Goal: Communication & Community: Answer question/provide support

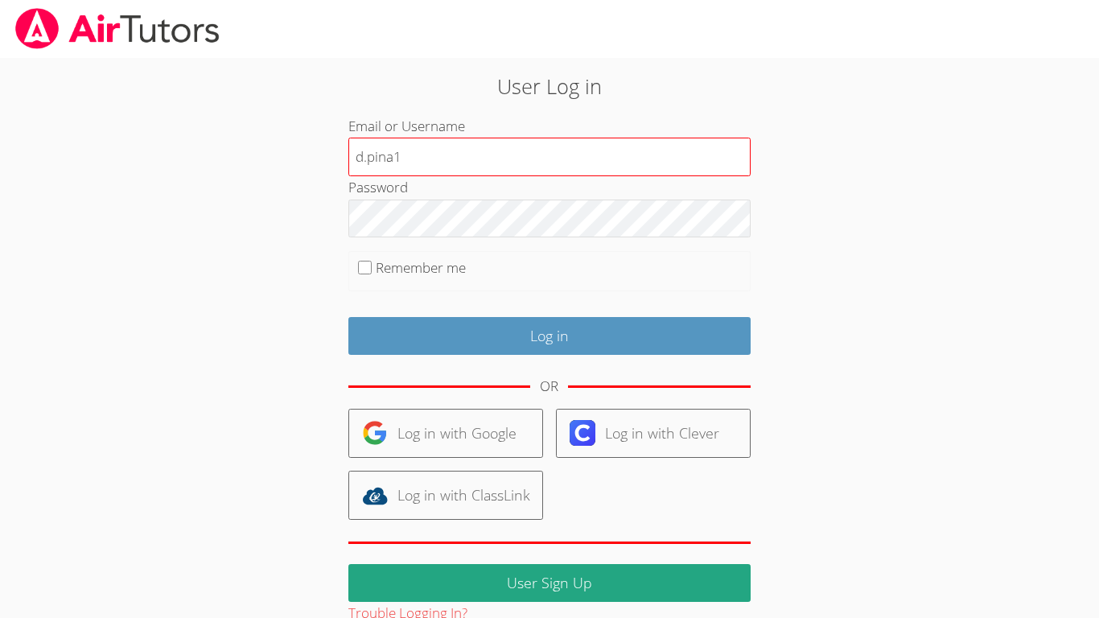
click at [455, 166] on input "d.pina1" at bounding box center [549, 157] width 402 height 39
type input "d.pina1@lodiusd.org"
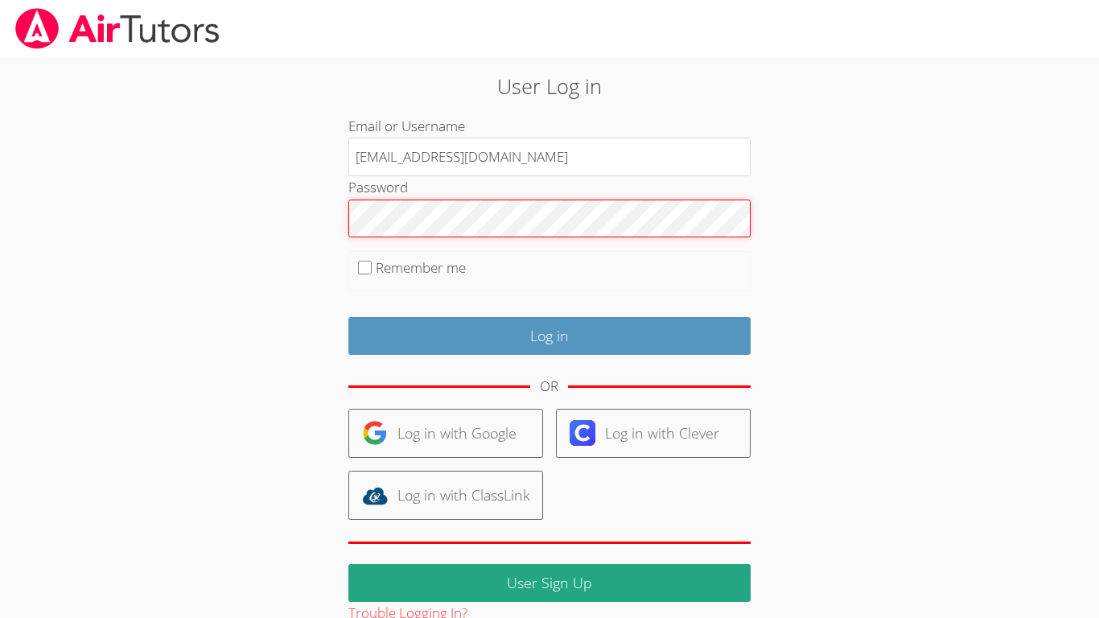
click at [348, 317] on input "Log in" at bounding box center [549, 336] width 402 height 38
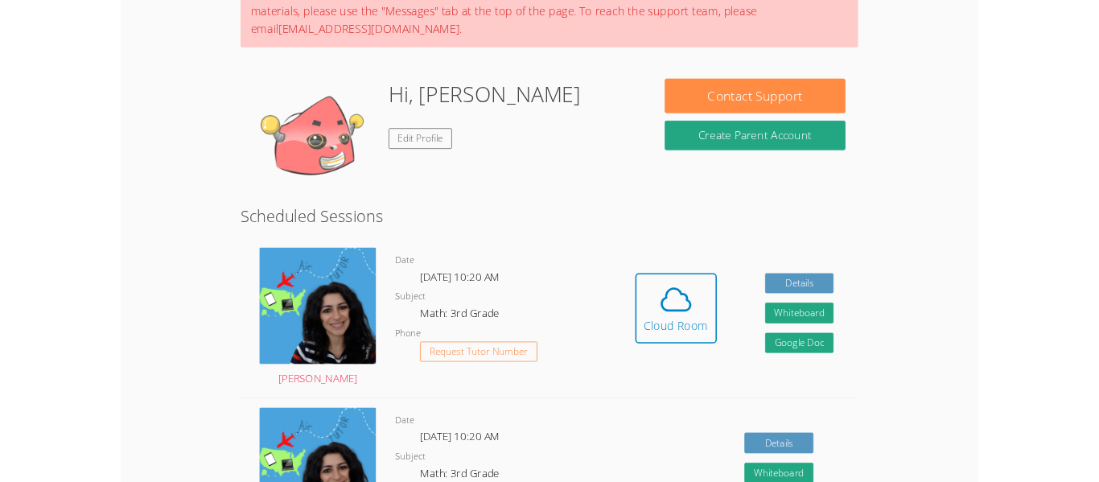
scroll to position [257, 0]
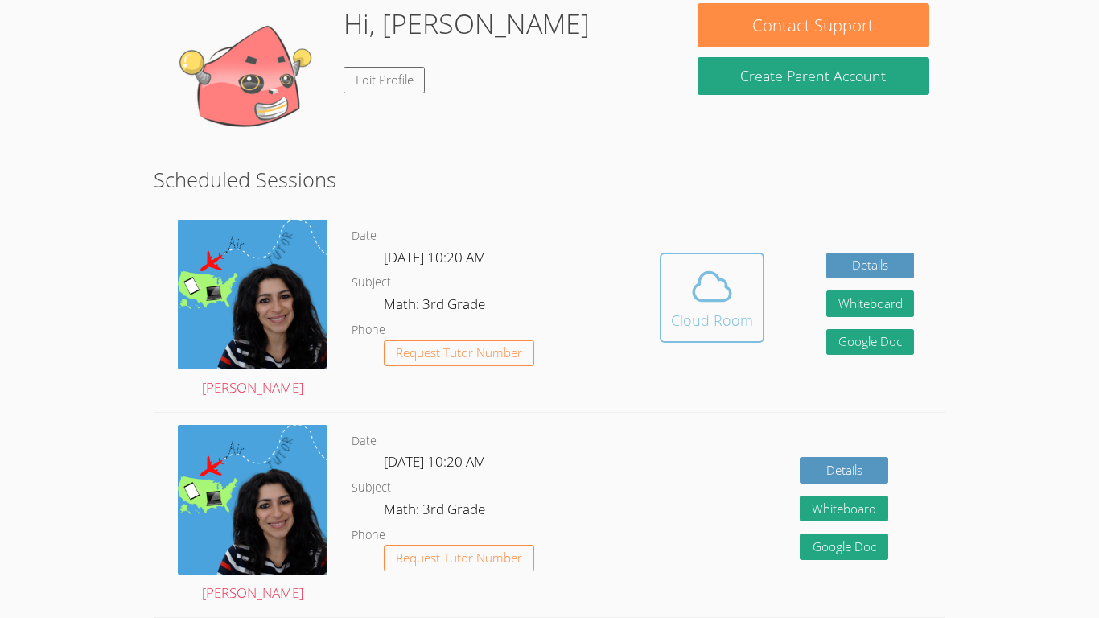
click at [736, 288] on span at bounding box center [712, 286] width 82 height 45
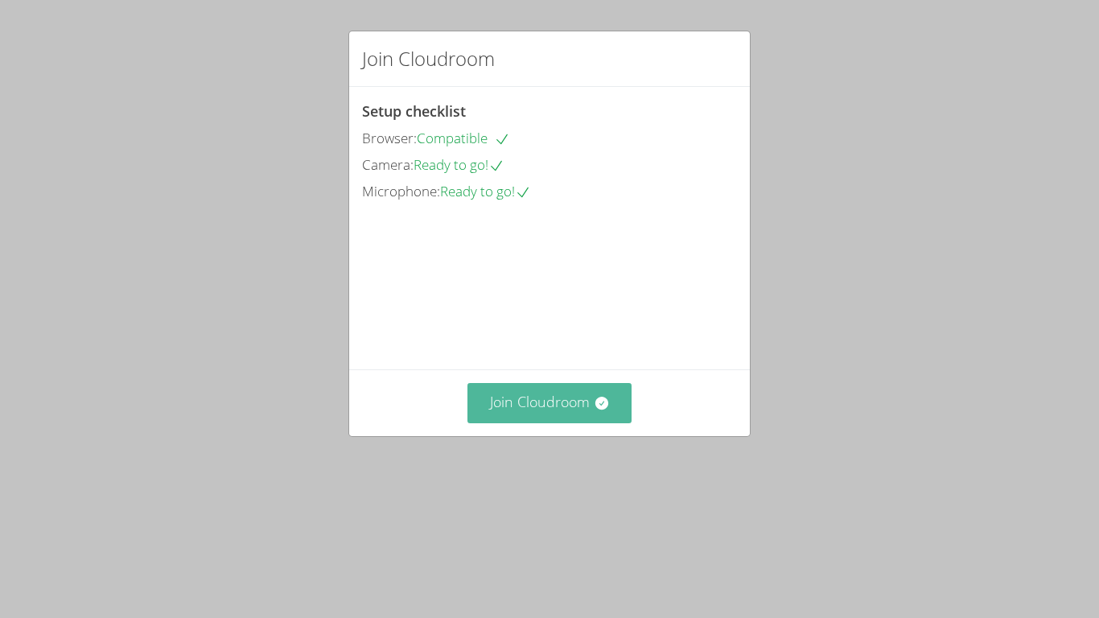
click at [590, 422] on button "Join Cloudroom" at bounding box center [549, 402] width 165 height 39
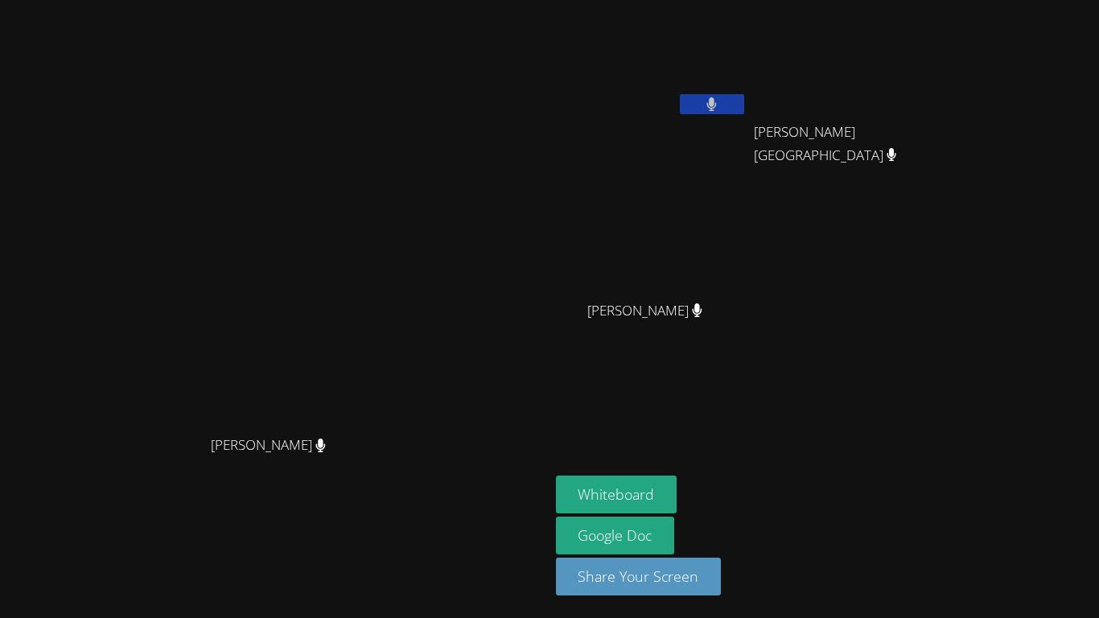
click at [395, 126] on video at bounding box center [274, 277] width 241 height 302
click at [677, 498] on button "Whiteboard" at bounding box center [616, 494] width 121 height 38
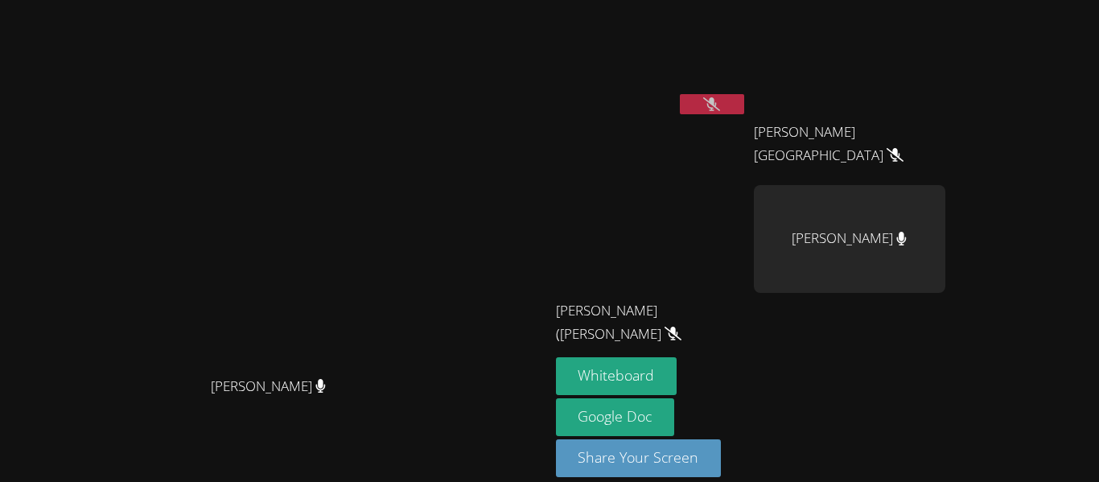
click at [720, 105] on icon at bounding box center [711, 104] width 17 height 14
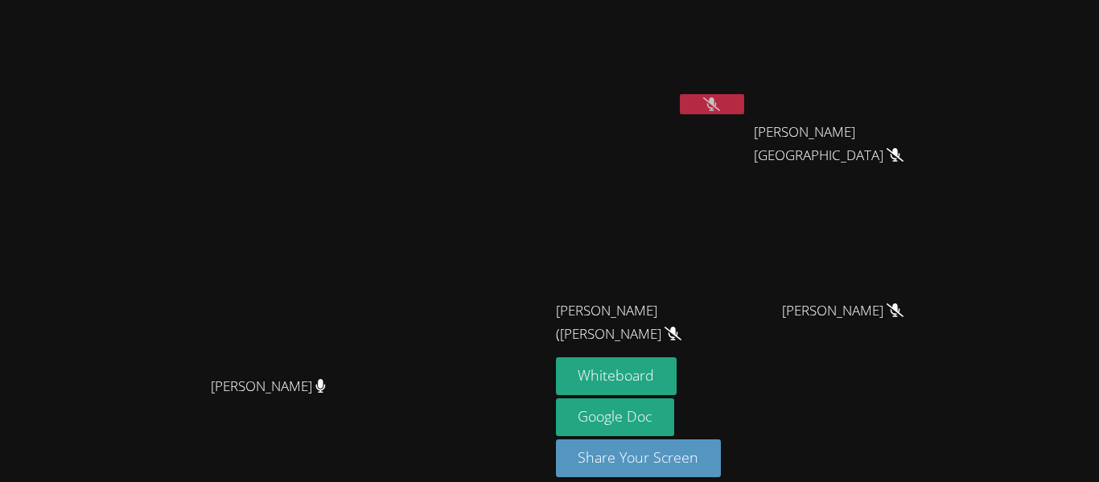
click at [744, 102] on button at bounding box center [712, 104] width 64 height 20
click at [945, 370] on div "Whiteboard Google Doc Share Your Screen" at bounding box center [750, 423] width 389 height 133
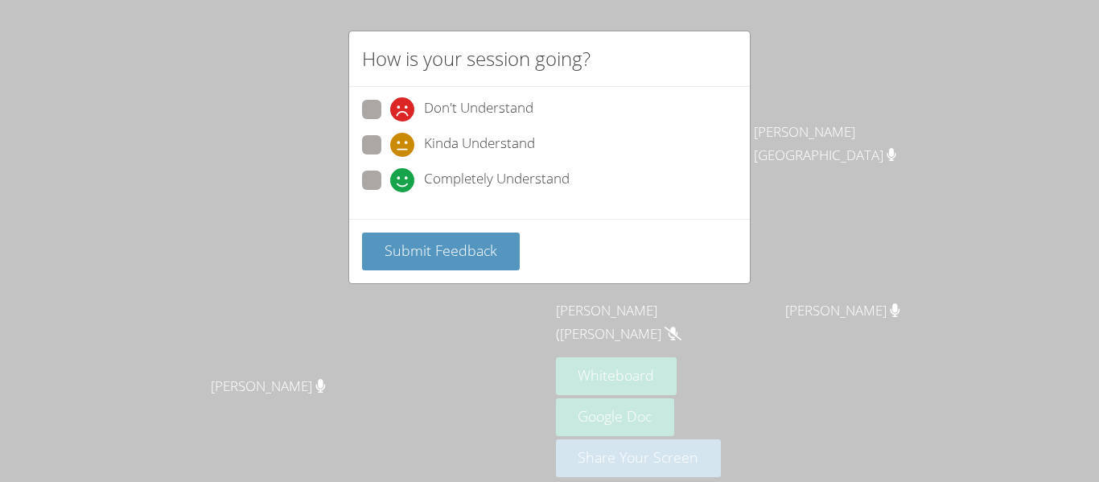
click at [515, 118] on span "Don't Understand" at bounding box center [478, 109] width 109 height 24
click at [404, 113] on input "Don't Understand" at bounding box center [397, 107] width 14 height 14
radio input "true"
click at [407, 173] on icon at bounding box center [402, 180] width 24 height 24
click at [404, 173] on input "Completely Understand" at bounding box center [397, 178] width 14 height 14
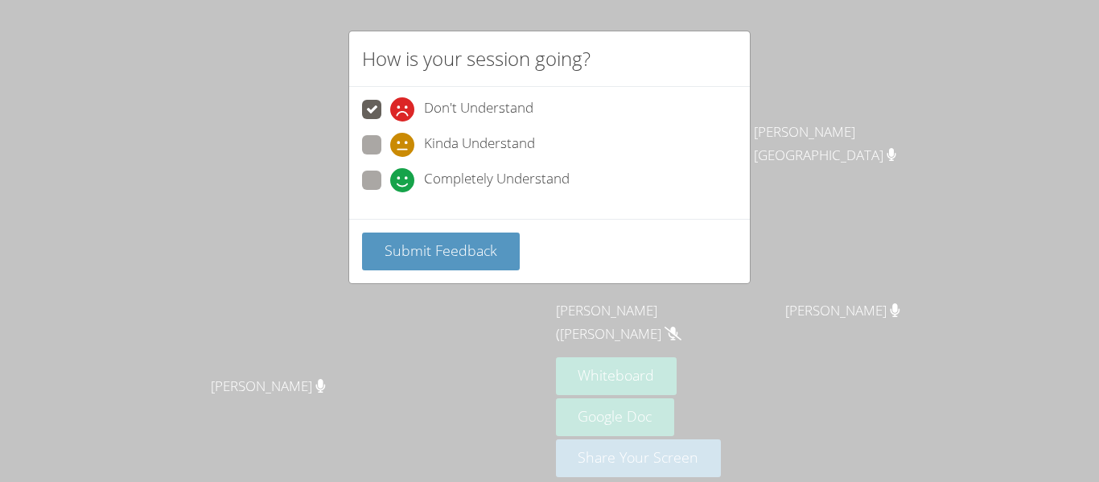
radio input "true"
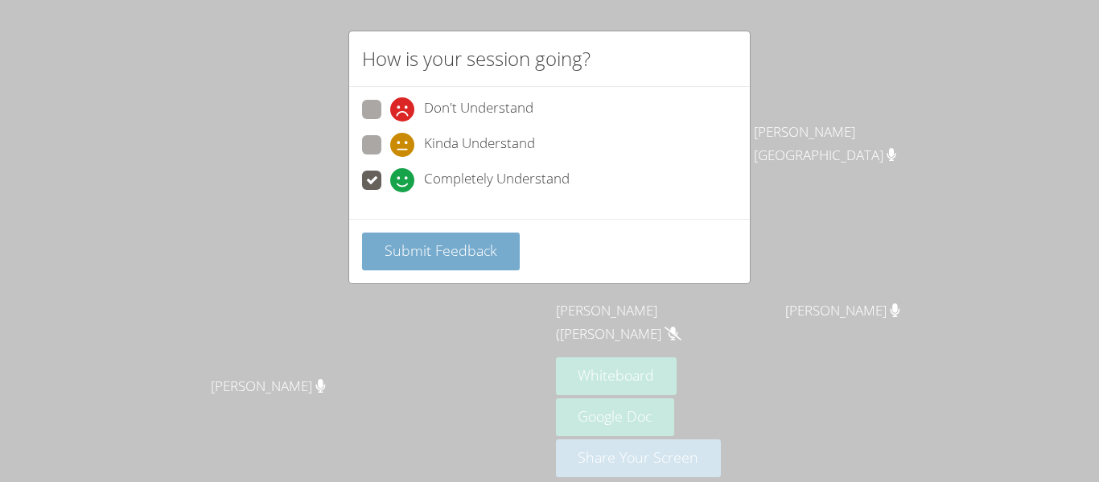
click at [465, 240] on button "Submit Feedback" at bounding box center [441, 251] width 158 height 38
